Goal: Task Accomplishment & Management: Manage account settings

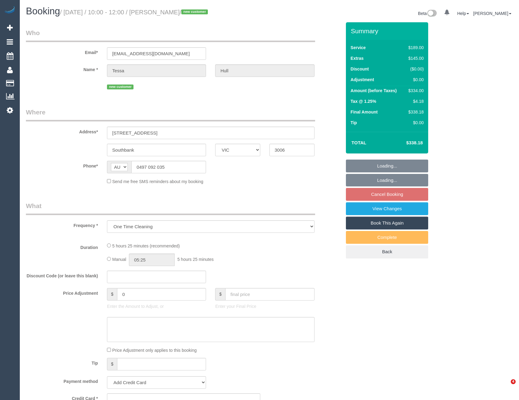
select select "VIC"
select select "string:stripe-pm_1S7v7P2GScqysDRV0ct8jhPD"
select select "number:28"
select select "number:14"
select select "number:20"
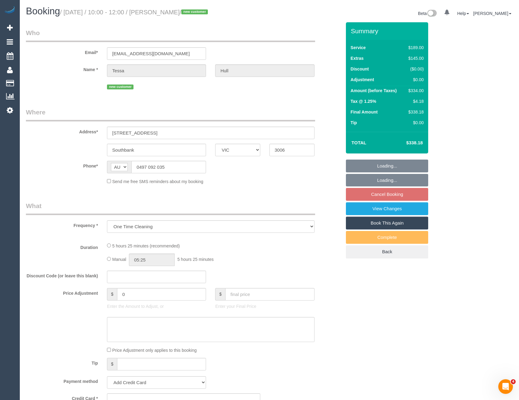
select select "number:22"
select select "number:34"
select select "number:26"
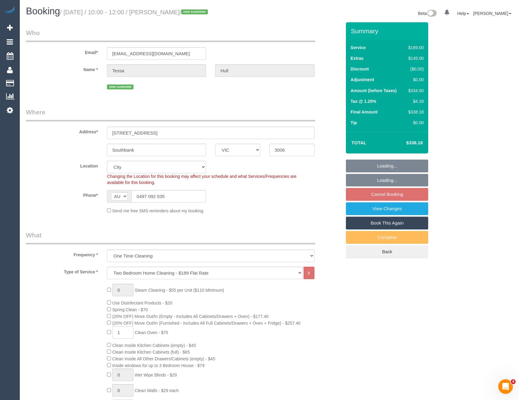
select select "object:1186"
select select "spot1"
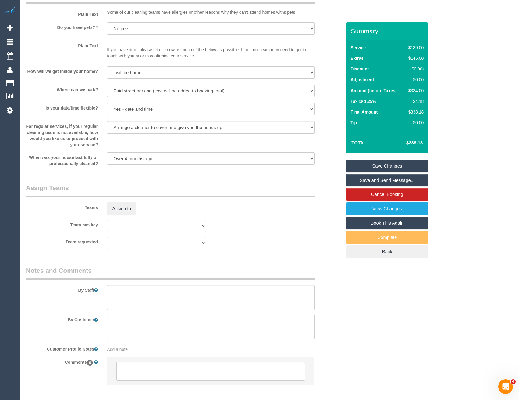
scroll to position [779, 0]
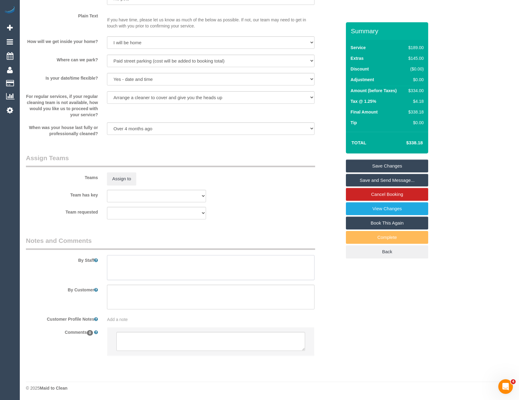
click at [140, 267] on textarea at bounding box center [210, 267] width 207 height 25
type textarea "Est 4-6 hours"
click at [130, 175] on button "Assign to" at bounding box center [121, 178] width 29 height 13
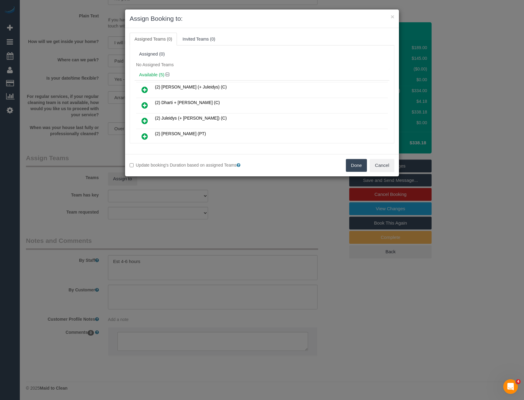
click at [146, 87] on icon at bounding box center [144, 89] width 6 height 7
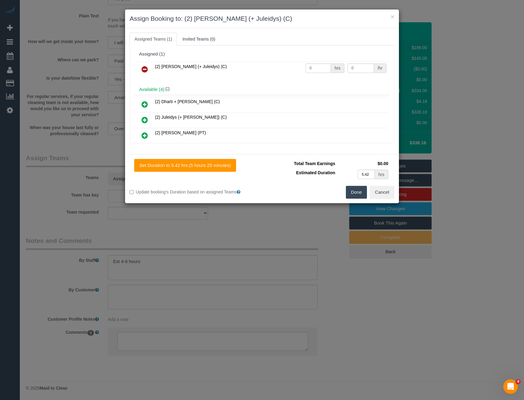
click at [145, 120] on icon at bounding box center [144, 119] width 6 height 7
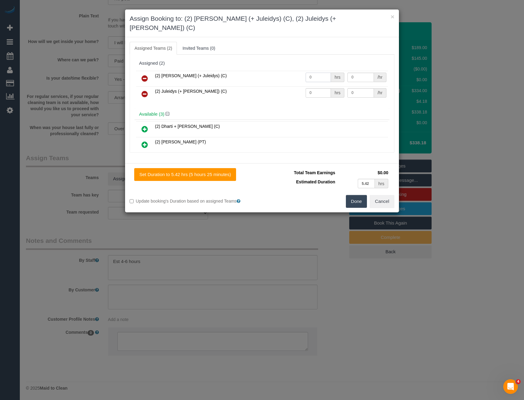
drag, startPoint x: 313, startPoint y: 66, endPoint x: 265, endPoint y: 72, distance: 48.6
click at [267, 72] on tr "(2) Cris (+ Juleidys) (C) 0 hrs 0 /hr" at bounding box center [262, 79] width 252 height 16
type input "1"
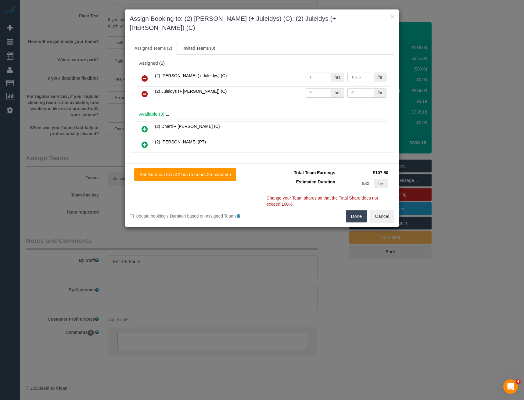
type input "107.5"
drag, startPoint x: 310, startPoint y: 82, endPoint x: 294, endPoint y: 82, distance: 15.9
click at [295, 86] on tr "(2) Juleidys (+ Cris) (C) 0 hrs 0 /hr" at bounding box center [262, 94] width 252 height 16
type input "1"
type input "107.5"
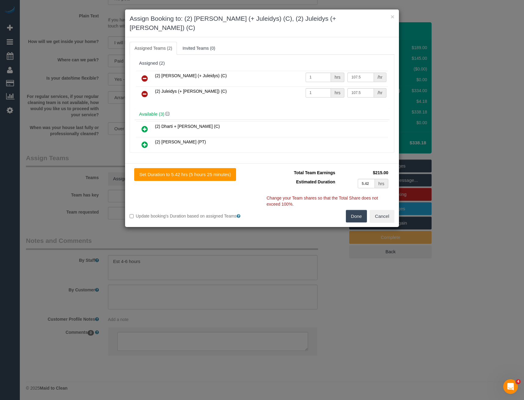
drag, startPoint x: 361, startPoint y: 205, endPoint x: 358, endPoint y: 206, distance: 3.7
click at [360, 210] on button "Done" at bounding box center [356, 216] width 21 height 13
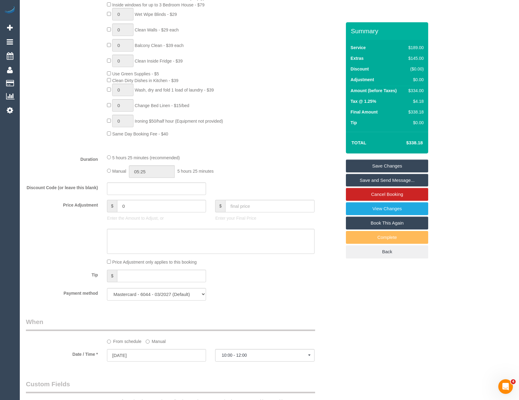
scroll to position [353, 0]
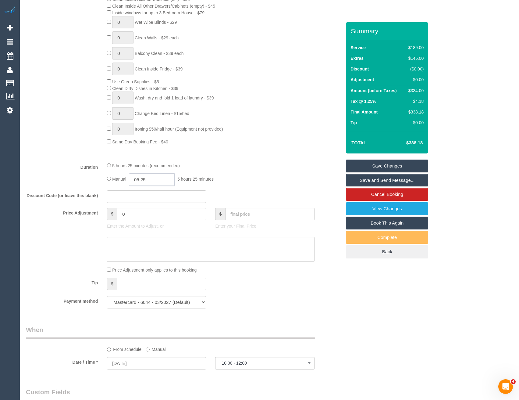
click at [151, 177] on input "05:25" at bounding box center [152, 179] width 46 height 13
type input "03:00"
click at [145, 211] on li "03:00" at bounding box center [145, 213] width 27 height 8
click at [243, 183] on div "Manual 03:00 3 hours 0 minutes" at bounding box center [210, 179] width 207 height 13
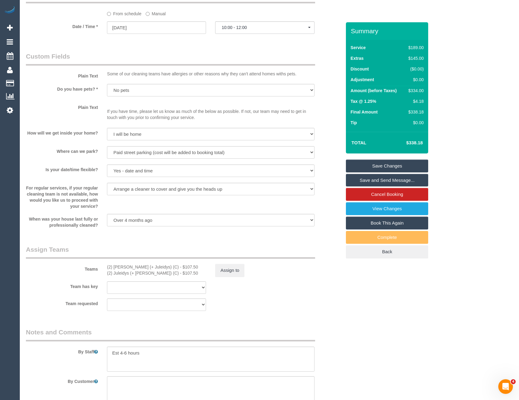
scroll to position [779, 0]
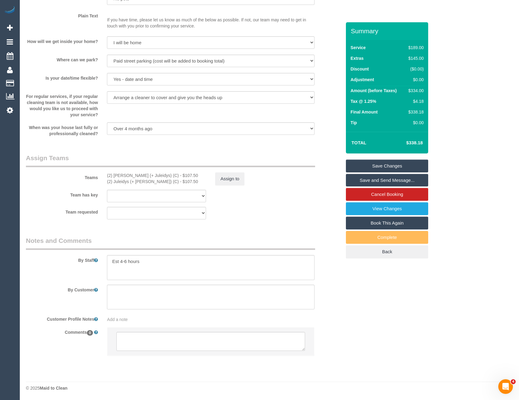
select select "spot17"
click at [122, 319] on span "Add a note" at bounding box center [117, 319] width 21 height 5
paste textarea "** ACCESS ** ** PREFERENCES ** ** DO NOT SEND ** ** GENERAL **"
click at [144, 318] on textarea "** ACCESS ** ** PREFERENCES ** ** DO NOT SEND ** ** GENERAL **" at bounding box center [210, 347] width 207 height 67
click at [160, 329] on textarea "** ACCESS ** ** PREFERENCES ** ** DO NOT SEND ** ** GENERAL **" at bounding box center [210, 347] width 207 height 67
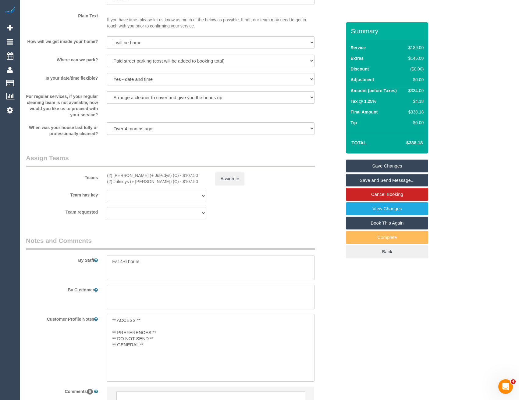
click at [161, 333] on textarea "** ACCESS ** ** PREFERENCES ** ** DO NOT SEND ** ** GENERAL **" at bounding box center [210, 347] width 207 height 67
click at [162, 344] on textarea "** ACCESS ** ** PREFERENCES ** ** DO NOT SEND ** ** GENERAL **" at bounding box center [210, 347] width 207 height 67
click at [146, 322] on textarea "** ACCESS ** ** PREFERENCES ** ** DO NOT SEND ** ** GENERAL **" at bounding box center [210, 347] width 207 height 67
type textarea "** ACCESS ** 17/9/25 - CBD parking email sent - BB ** PREFERENCES ** ** DO NOT …"
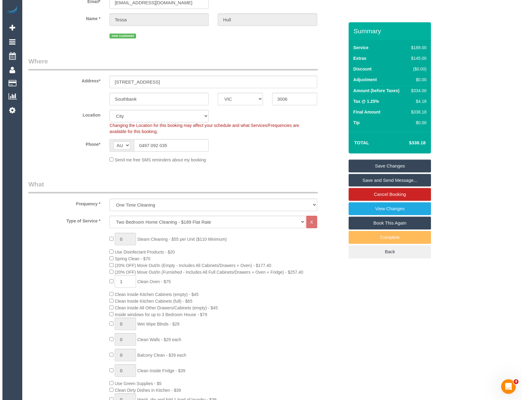
scroll to position [0, 0]
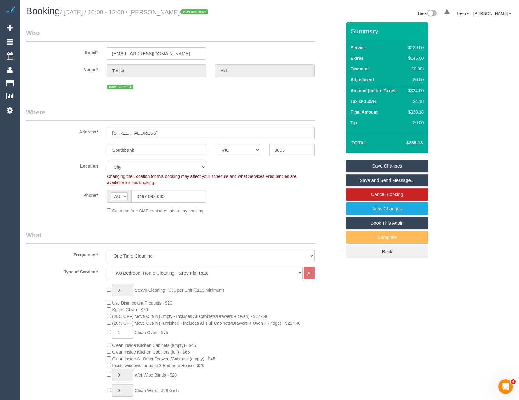
drag, startPoint x: 157, startPoint y: 53, endPoint x: 109, endPoint y: 49, distance: 48.0
click at [109, 49] on input "hulltess@gmail.com" at bounding box center [156, 53] width 99 height 13
drag, startPoint x: 391, startPoint y: 183, endPoint x: 363, endPoint y: 180, distance: 28.2
click at [391, 183] on link "Save and Send Message..." at bounding box center [387, 180] width 82 height 13
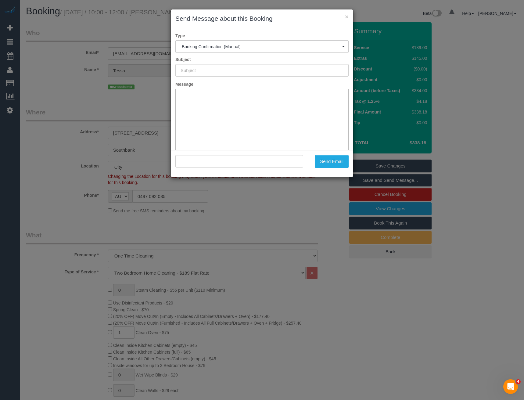
type input "Booking Confirmed"
type input ""Tessa Hull" <hulltess@gmail.com>"
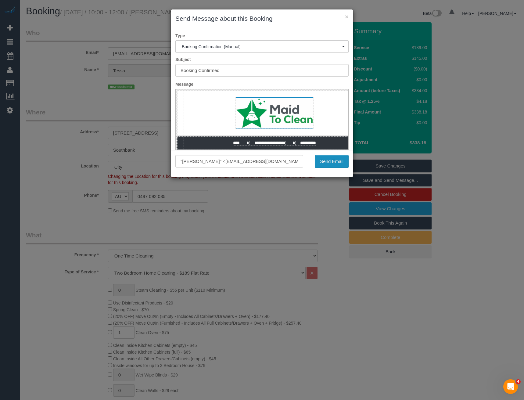
click at [324, 156] on button "Send Email" at bounding box center [332, 161] width 34 height 13
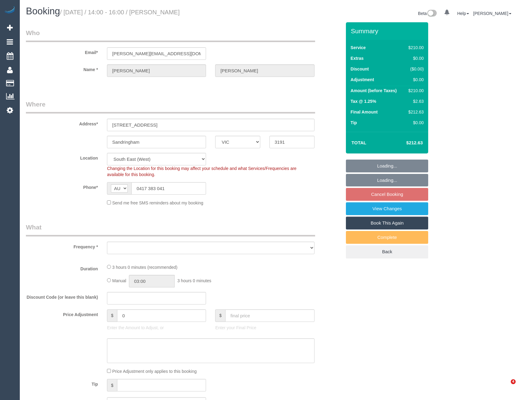
select select "VIC"
select select "number:28"
select select "number:16"
select select "number:19"
select select "number:25"
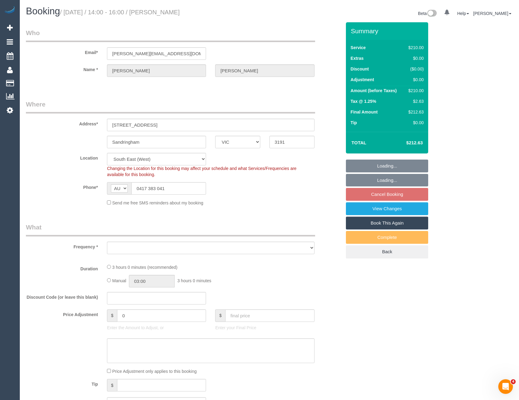
select select "number:35"
select select "number:13"
select select "object:675"
select select "string:stripe-pm_1S88Dv2GScqysDRVgFPCA98n"
select select "spot2"
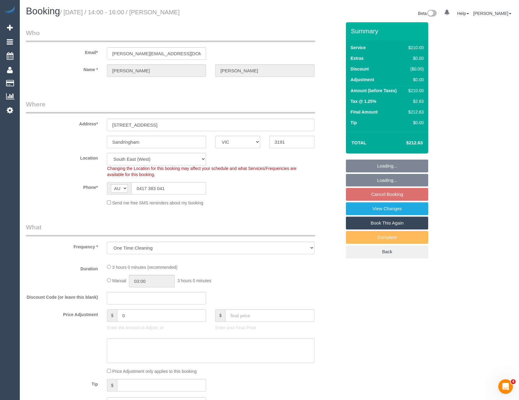
select select "180"
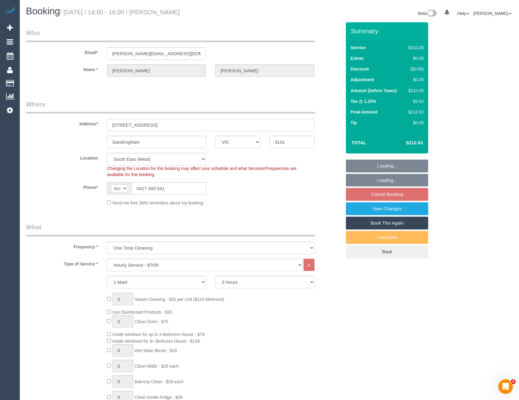
select select "object:1345"
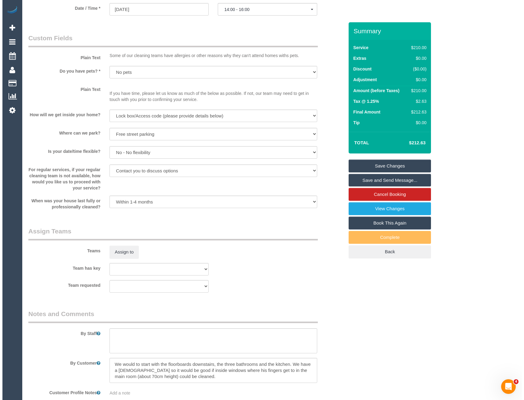
scroll to position [755, 0]
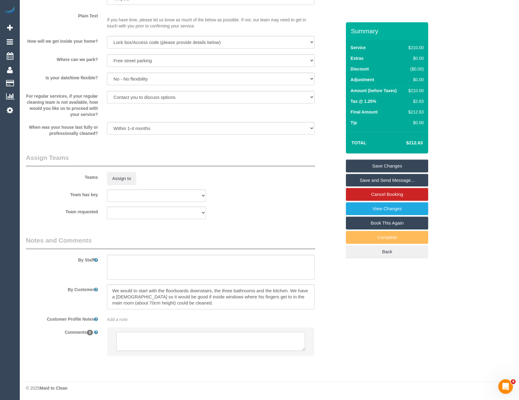
click at [134, 338] on textarea at bounding box center [210, 341] width 188 height 19
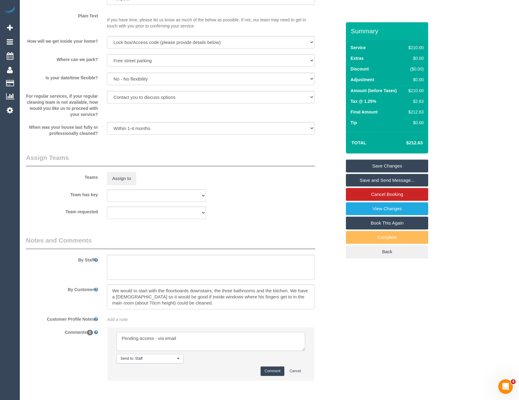
type textarea "Pending access - via email"
click at [273, 369] on button "Comment" at bounding box center [273, 370] width 24 height 9
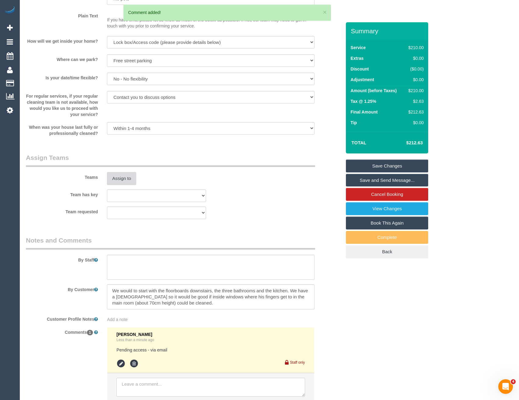
click at [117, 174] on button "Assign to" at bounding box center [121, 178] width 29 height 13
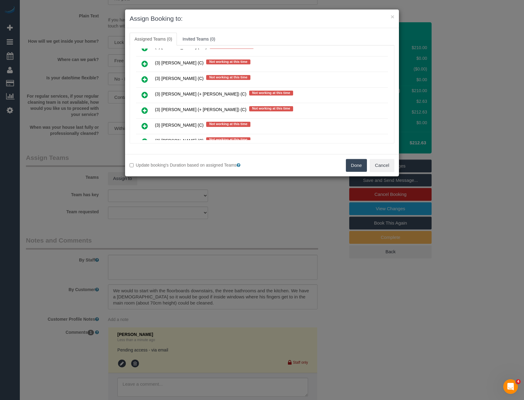
scroll to position [1498, 0]
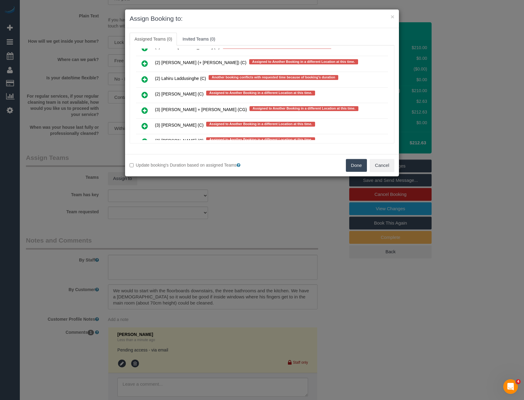
click at [144, 95] on icon at bounding box center [144, 94] width 6 height 7
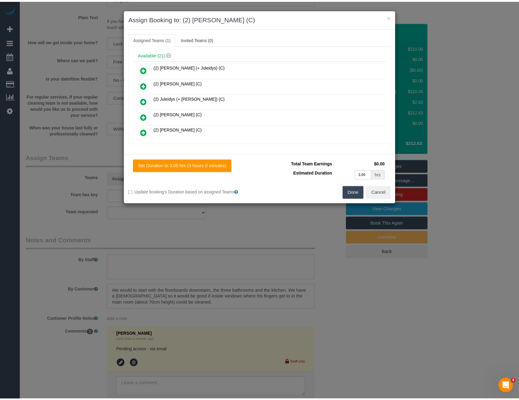
scroll to position [0, 0]
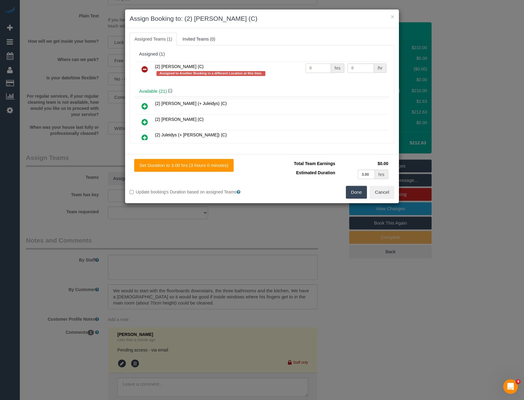
drag, startPoint x: 319, startPoint y: 68, endPoint x: 278, endPoint y: 77, distance: 41.9
click at [278, 77] on tr "(2) Priyanshi Patel (C) Assigned to Another Booking in a different Location at …" at bounding box center [262, 70] width 252 height 17
type input "3"
type input "37.5"
click at [356, 195] on button "Done" at bounding box center [356, 192] width 21 height 13
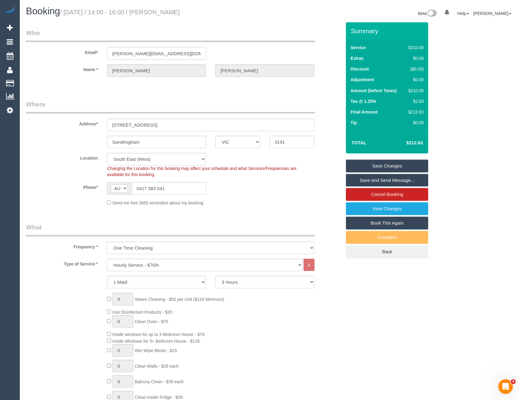
drag, startPoint x: 175, startPoint y: 55, endPoint x: 110, endPoint y: 57, distance: 65.0
click at [110, 57] on input "james.gillson1@gmail.com" at bounding box center [156, 53] width 99 height 13
click at [374, 180] on link "Save and Send Message..." at bounding box center [387, 180] width 82 height 13
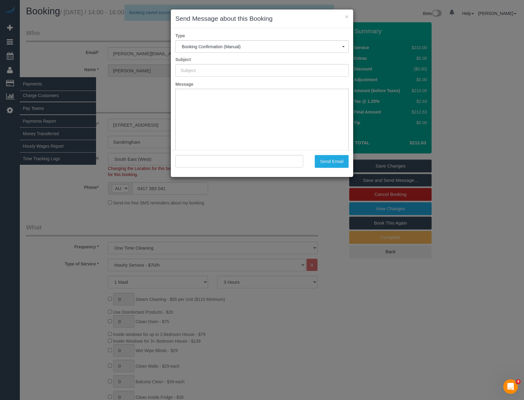
type input "Booking Confirmed"
type input ""James Gillson" <james.gillson1@gmail.com>"
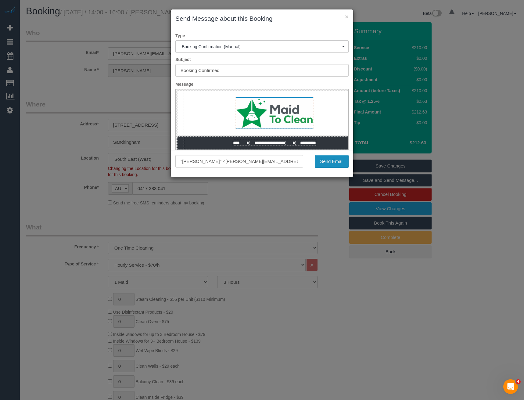
click at [325, 159] on button "Send Email" at bounding box center [332, 161] width 34 height 13
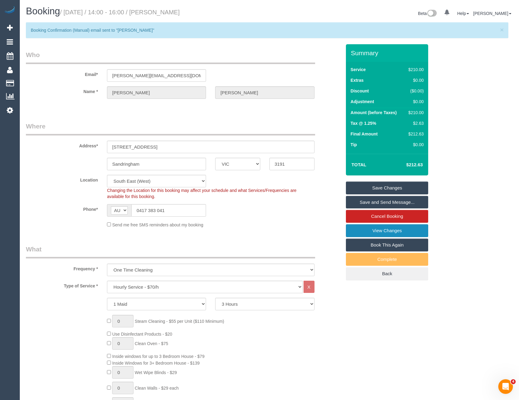
click at [405, 231] on link "View Changes" at bounding box center [387, 230] width 82 height 13
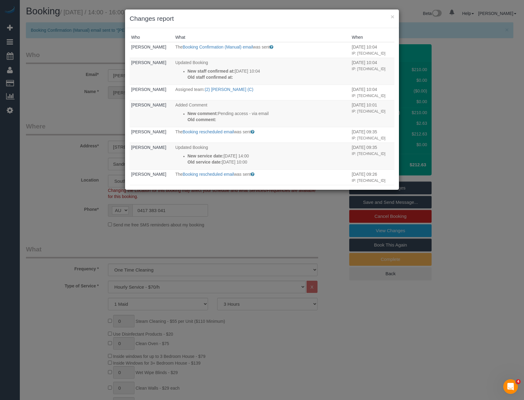
click at [258, 234] on div "× Changes report Who What When Bronie Bryant The Booking Confirmation (Manual) …" at bounding box center [262, 200] width 524 height 400
